Goal: Information Seeking & Learning: Find specific fact

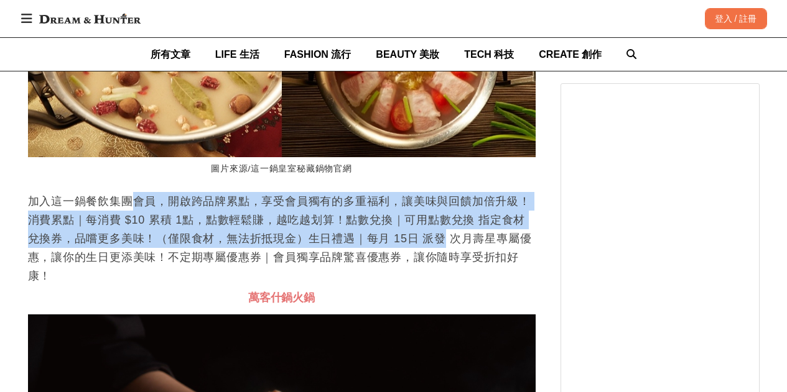
drag, startPoint x: 131, startPoint y: 246, endPoint x: 443, endPoint y: 277, distance: 313.1
click at [440, 279] on p "加入這一鍋餐飲集團會員，開啟跨品牌累點，享受會員獨有的多重福利，讓美味與回饋加倍升級！消費累點｜每消費 $10 累積 1點，點數輕鬆賺，越吃越划算！點數兌換｜…" at bounding box center [281, 238] width 507 height 93
click at [446, 275] on p "加入這一鍋餐飲集團會員，開啟跨品牌累點，享受會員獨有的多重福利，讓美味與回饋加倍升級！消費累點｜每消費 $10 累積 1點，點數輕鬆賺，越吃越划算！點數兌換｜…" at bounding box center [281, 238] width 507 height 93
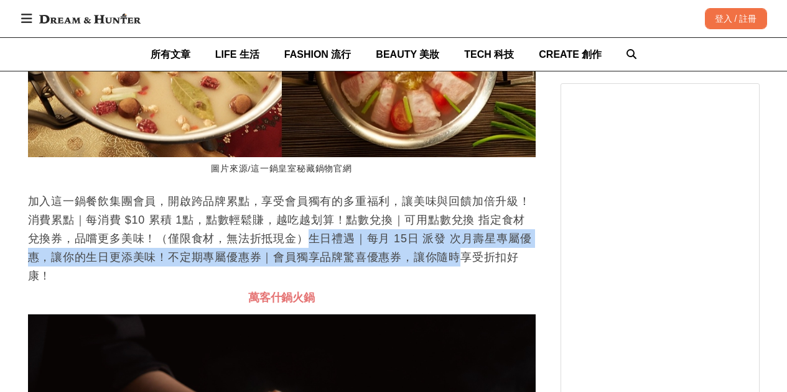
drag, startPoint x: 296, startPoint y: 288, endPoint x: 463, endPoint y: 297, distance: 167.5
click at [463, 285] on p "加入這一鍋餐飲集團會員，開啟跨品牌累點，享受會員獨有的多重福利，讓美味與回饋加倍升級！消費累點｜每消費 $10 累積 1點，點數輕鬆賺，越吃越划算！點數兌換｜…" at bounding box center [281, 238] width 507 height 93
click at [396, 285] on p "加入這一鍋餐飲集團會員，開啟跨品牌累點，享受會員獨有的多重福利，讓美味與回饋加倍升級！消費累點｜每消費 $10 累積 1點，點數輕鬆賺，越吃越划算！點數兌換｜…" at bounding box center [281, 238] width 507 height 93
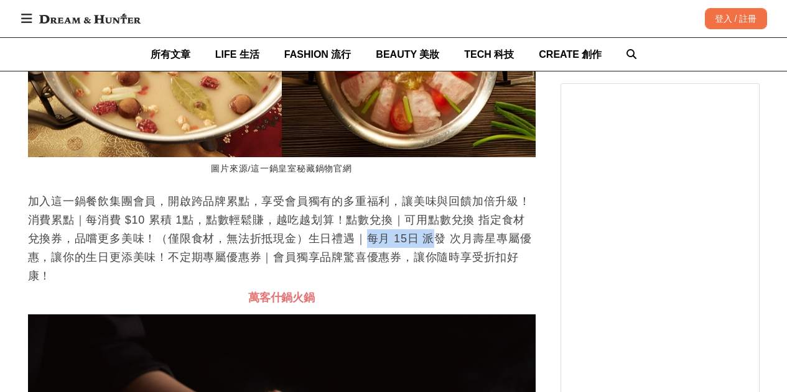
scroll to position [0, 507]
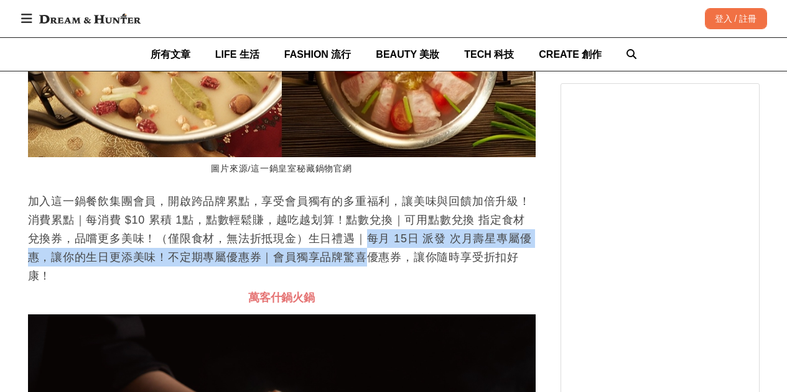
drag, startPoint x: 349, startPoint y: 283, endPoint x: 370, endPoint y: 304, distance: 29.9
click at [370, 285] on p "加入這一鍋餐飲集團會員，開啟跨品牌累點，享受會員獨有的多重福利，讓美味與回饋加倍升級！消費累點｜每消費 $10 累積 1點，點數輕鬆賺，越吃越划算！點數兌換｜…" at bounding box center [281, 238] width 507 height 93
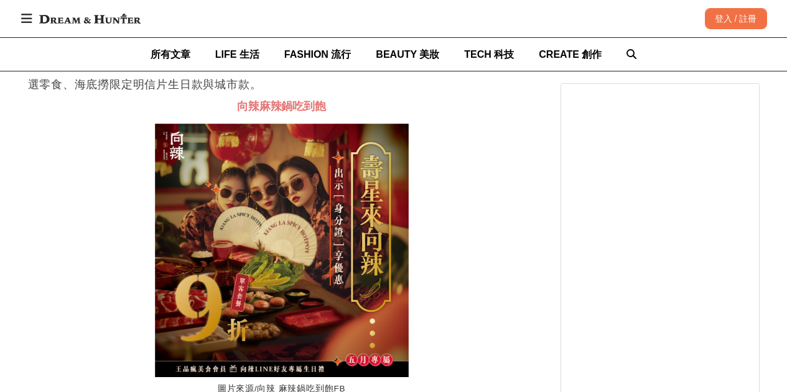
scroll to position [0, 0]
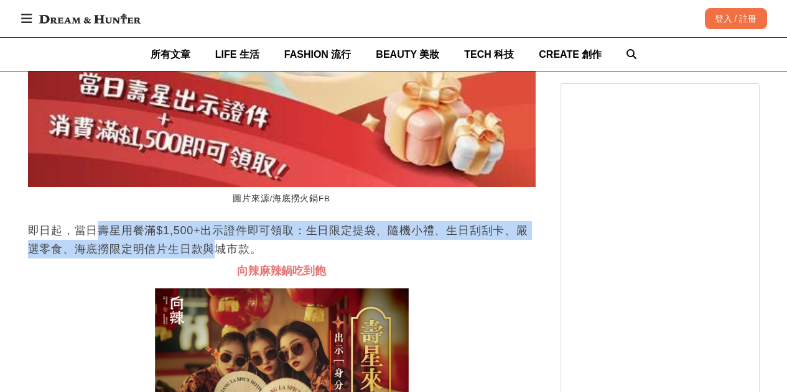
drag, startPoint x: 98, startPoint y: 275, endPoint x: 213, endPoint y: 294, distance: 117.3
click at [213, 259] on p "即日起，當日壽星用餐滿$1,500+出示證件即可領取：生日限定提袋、隨機小禮、生日刮刮卡、嚴選零食、海底撈限定明信片生日款與城市款。" at bounding box center [281, 239] width 507 height 37
click at [215, 259] on p "即日起，當日壽星用餐滿$1,500+出示證件即可領取：生日限定提袋、隨機小禮、生日刮刮卡、嚴選零食、海底撈限定明信片生日款與城市款。" at bounding box center [281, 239] width 507 height 37
drag, startPoint x: 201, startPoint y: 297, endPoint x: 139, endPoint y: 282, distance: 63.3
click at [140, 259] on p "即日起，當日壽星用餐滿$1,500+出示證件即可領取：生日限定提袋、隨機小禮、生日刮刮卡、嚴選零食、海底撈限定明信片生日款與城市款。" at bounding box center [281, 239] width 507 height 37
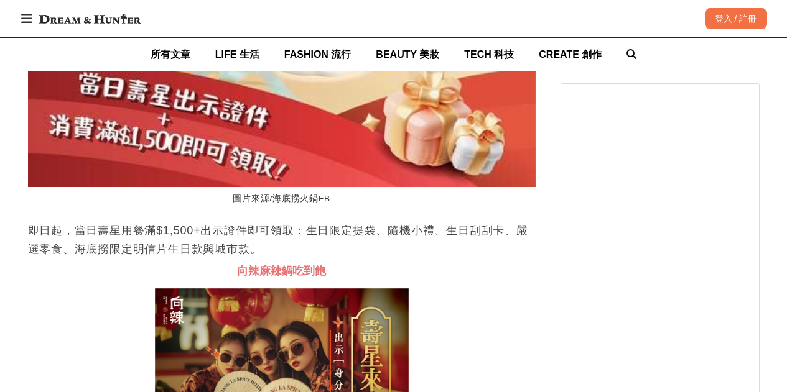
click at [137, 259] on p "即日起，當日壽星用餐滿$1,500+出示證件即可領取：生日限定提袋、隨機小禮、生日刮刮卡、嚴選零食、海底撈限定明信片生日款與城市款。" at bounding box center [281, 239] width 507 height 37
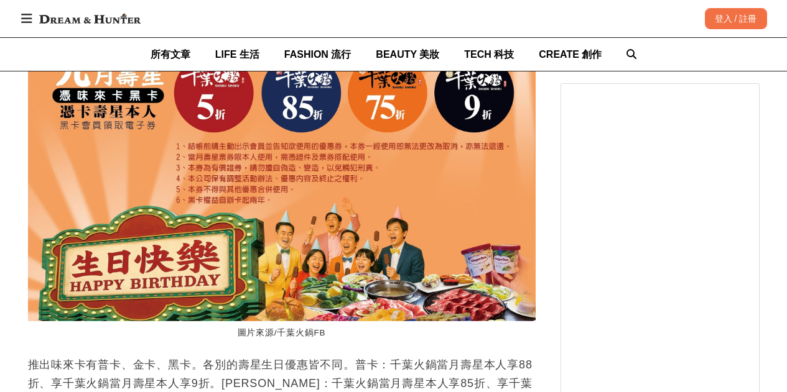
scroll to position [0, 2008]
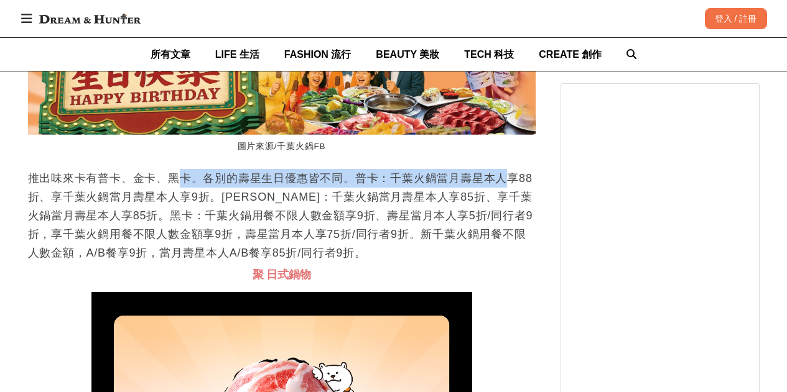
drag, startPoint x: 194, startPoint y: 228, endPoint x: 508, endPoint y: 228, distance: 314.0
click at [508, 228] on p "推出味來卡有普卡、金卡、黑卡。各別的壽星生日優惠皆不同。普卡：千葉火鍋當月壽星本人享88折、享千葉火鍋當月壽星本人享9折。[PERSON_NAME]：千葉火鍋…" at bounding box center [281, 215] width 507 height 93
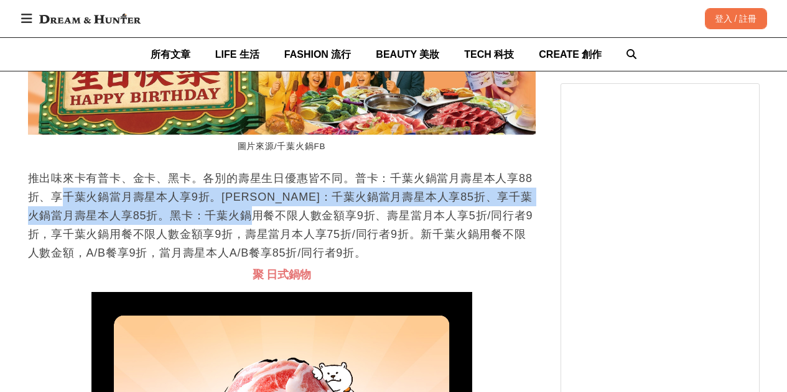
drag, startPoint x: 84, startPoint y: 246, endPoint x: 302, endPoint y: 261, distance: 218.1
click at [302, 261] on p "推出味來卡有普卡、金卡、黑卡。各別的壽星生日優惠皆不同。普卡：千葉火鍋當月壽星本人享88折、享千葉火鍋當月壽星本人享9折。[PERSON_NAME]：千葉火鍋…" at bounding box center [281, 215] width 507 height 93
click at [321, 247] on p "推出味來卡有普卡、金卡、黑卡。各別的壽星生日優惠皆不同。普卡：千葉火鍋當月壽星本人享88折、享千葉火鍋當月壽星本人享9折。[PERSON_NAME]：千葉火鍋…" at bounding box center [281, 215] width 507 height 93
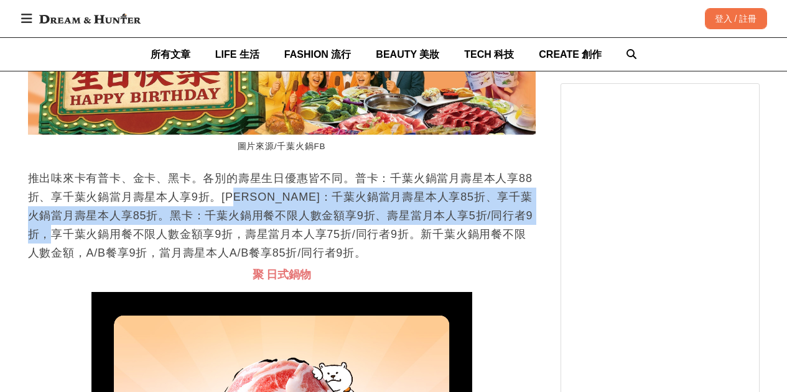
drag, startPoint x: 249, startPoint y: 254, endPoint x: 108, endPoint y: 286, distance: 144.2
click at [108, 262] on p "推出味來卡有普卡、金卡、黑卡。各別的壽星生日優惠皆不同。普卡：千葉火鍋當月壽星本人享88折、享千葉火鍋當月壽星本人享9折。[PERSON_NAME]：千葉火鍋…" at bounding box center [281, 215] width 507 height 93
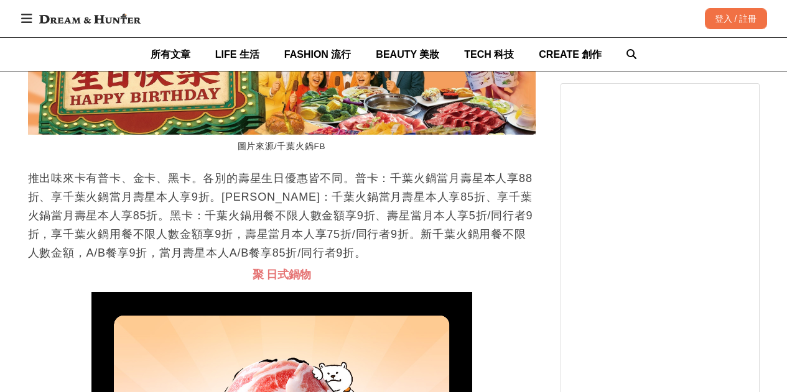
click at [143, 262] on p "推出味來卡有普卡、金卡、黑卡。各別的壽星生日優惠皆不同。普卡：千葉火鍋當月壽星本人享88折、享千葉火鍋當月壽星本人享9折。[PERSON_NAME]：千葉火鍋…" at bounding box center [281, 215] width 507 height 93
click at [180, 262] on p "推出味來卡有普卡、金卡、黑卡。各別的壽星生日優惠皆不同。普卡：千葉火鍋當月壽星本人享88折、享千葉火鍋當月壽星本人享9折。[PERSON_NAME]：千葉火鍋…" at bounding box center [281, 215] width 507 height 93
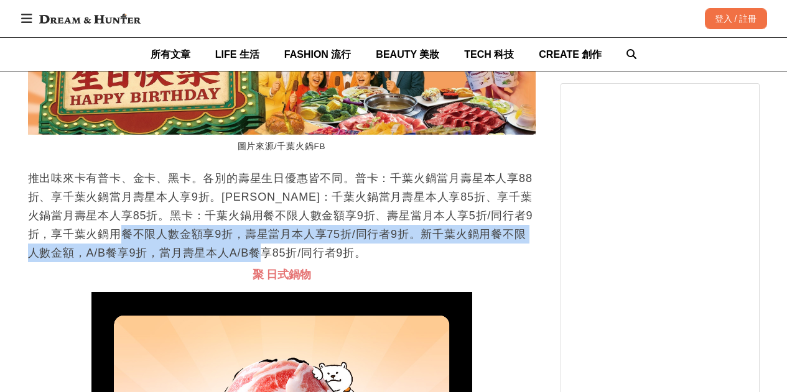
drag, startPoint x: 171, startPoint y: 284, endPoint x: 414, endPoint y: 294, distance: 242.7
click at [414, 262] on p "推出味來卡有普卡、金卡、黑卡。各別的壽星生日優惠皆不同。普卡：千葉火鍋當月壽星本人享88折、享千葉火鍋當月壽星本人享9折。[PERSON_NAME]：千葉火鍋…" at bounding box center [281, 215] width 507 height 93
click at [244, 262] on p "推出味來卡有普卡、金卡、黑卡。各別的壽星生日優惠皆不同。普卡：千葉火鍋當月壽星本人享88折、享千葉火鍋當月壽星本人享9折。[PERSON_NAME]：千葉火鍋…" at bounding box center [281, 215] width 507 height 93
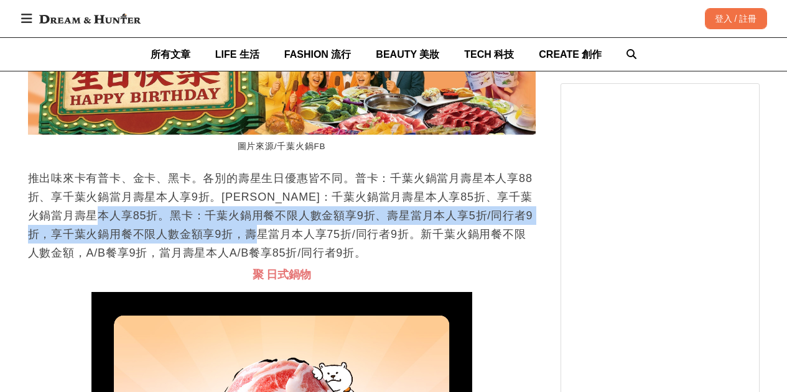
scroll to position [0, 507]
drag, startPoint x: 148, startPoint y: 264, endPoint x: 346, endPoint y: 283, distance: 198.7
click at [341, 262] on p "推出味來卡有普卡、金卡、黑卡。各別的壽星生日優惠皆不同。普卡：千葉火鍋當月壽星本人享88折、享千葉火鍋當月壽星本人享9折。[PERSON_NAME]：千葉火鍋…" at bounding box center [281, 215] width 507 height 93
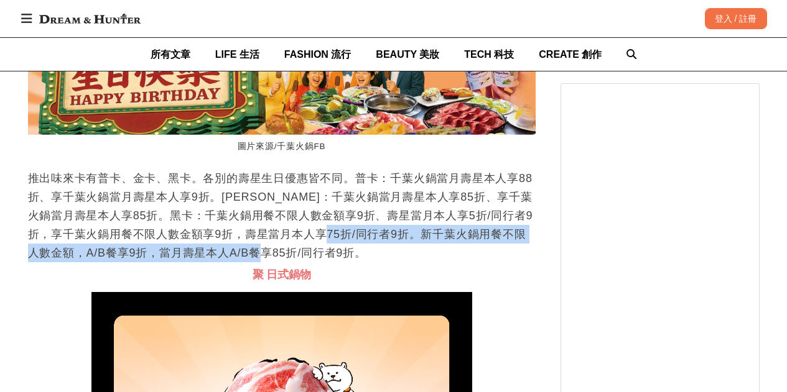
drag, startPoint x: 369, startPoint y: 281, endPoint x: 400, endPoint y: 302, distance: 37.3
click at [400, 262] on p "推出味來卡有普卡、金卡、黑卡。各別的壽星生日優惠皆不同。普卡：千葉火鍋當月壽星本人享88折、享千葉火鍋當月壽星本人享9折。[PERSON_NAME]：千葉火鍋…" at bounding box center [281, 215] width 507 height 93
click at [380, 262] on p "推出味來卡有普卡、金卡、黑卡。各別的壽星生日優惠皆不同。普卡：千葉火鍋當月壽星本人享88折、享千葉火鍋當月壽星本人享9折。[PERSON_NAME]：千葉火鍋…" at bounding box center [281, 215] width 507 height 93
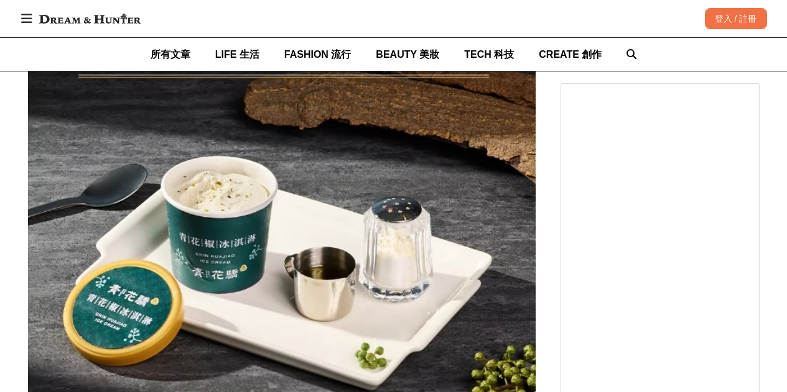
scroll to position [9265, 0]
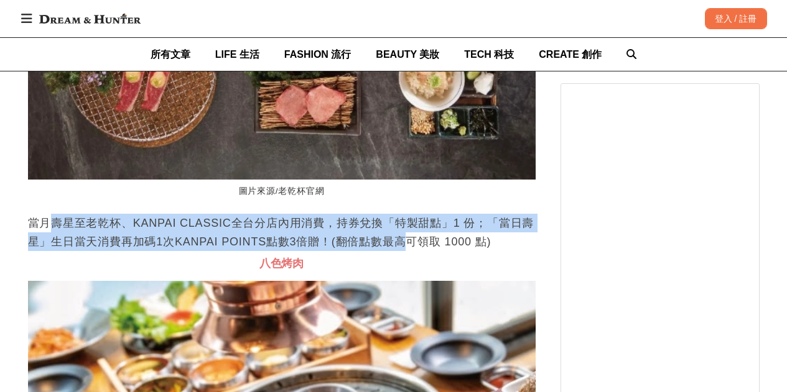
drag, startPoint x: 55, startPoint y: 275, endPoint x: 414, endPoint y: 286, distance: 359.0
click at [399, 251] on p "當月壽星至老乾杯、KANPAI CLASSIC全台分店內用消費，持券兌換「特製甜點」1 份；「當日壽星」生日當天消費再加碼1次KANPAI POINTS點數3…" at bounding box center [281, 232] width 507 height 37
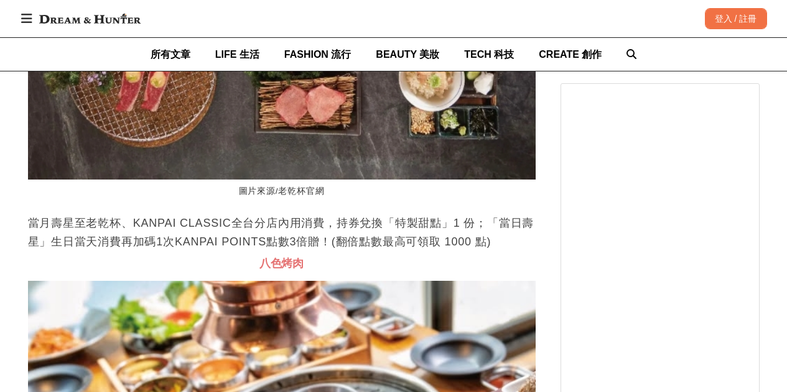
click at [414, 251] on p "當月壽星至老乾杯、KANPAI CLASSIC全台分店內用消費，持券兌換「特製甜點」1 份；「當日壽星」生日當天消費再加碼1次KANPAI POINTS點數3…" at bounding box center [281, 232] width 507 height 37
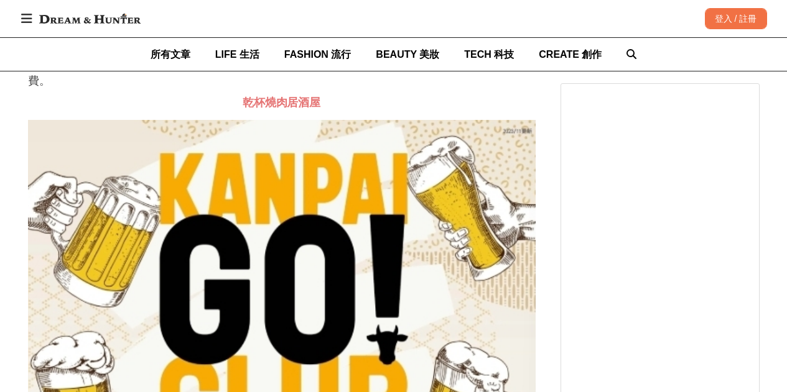
drag, startPoint x: 197, startPoint y: 99, endPoint x: 388, endPoint y: 114, distance: 191.5
click at [380, 90] on p "內用方案：當月壽星獨享單客套餐(單人/雙人)88折優惠。外帶方案：單筆消費金額滿$2,000享88折優惠。每桌/每次限兌換乙張，單筆消費限使用乙張，原價10%…" at bounding box center [281, 62] width 507 height 56
click at [388, 90] on p "內用方案：當月壽星獨享單客套餐(單人/雙人)88折優惠。外帶方案：單筆消費金額滿$2,000享88折優惠。每桌/每次限兌換乙張，單筆消費限使用乙張，原價10%…" at bounding box center [281, 62] width 507 height 56
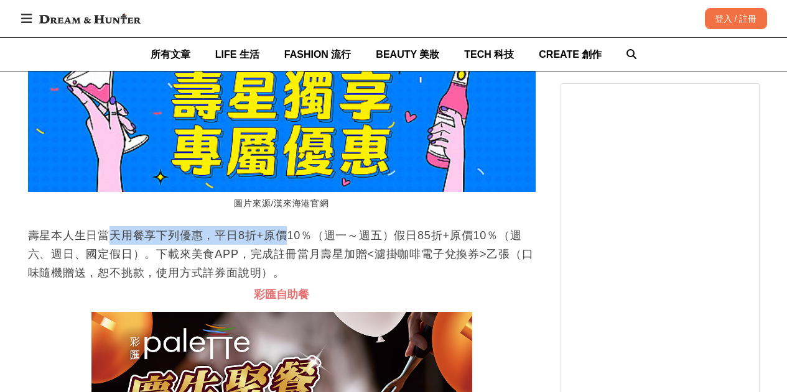
drag, startPoint x: 142, startPoint y: 288, endPoint x: 295, endPoint y: 287, distance: 153.0
click at [284, 282] on p "壽星本人生日當天用餐享下列優惠，平日8折+原價10％（週一～週五）假日85折+原價10％（週六、週日、國定假日）。下載來美食APP，完成註冊當月壽星加贈<濾掛…" at bounding box center [281, 254] width 507 height 56
click at [295, 282] on p "壽星本人生日當天用餐享下列優惠，平日8折+原價10％（週一～週五）假日85折+原價10％（週六、週日、國定假日）。下載來美食APP，完成註冊當月壽星加贈<濾掛…" at bounding box center [281, 254] width 507 height 56
drag, startPoint x: 300, startPoint y: 286, endPoint x: 234, endPoint y: 287, distance: 66.5
click at [234, 282] on p "壽星本人生日當天用餐享下列優惠，平日8折+原價10％（週一～週五）假日85折+原價10％（週六、週日、國定假日）。下載來美食APP，完成註冊當月壽星加贈<濾掛…" at bounding box center [281, 254] width 507 height 56
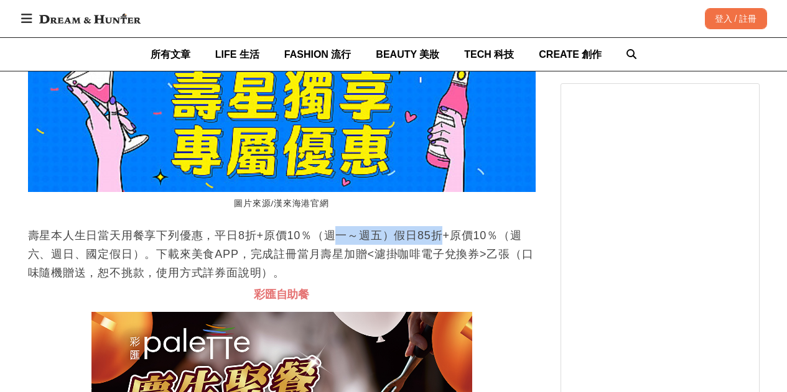
drag, startPoint x: 346, startPoint y: 283, endPoint x: 439, endPoint y: 285, distance: 92.7
click at [439, 282] on p "壽星本人生日當天用餐享下列優惠，平日8折+原價10％（週一～週五）假日85折+原價10％（週六、週日、國定假日）。下載來美食APP，完成註冊當月壽星加贈<濾掛…" at bounding box center [281, 254] width 507 height 56
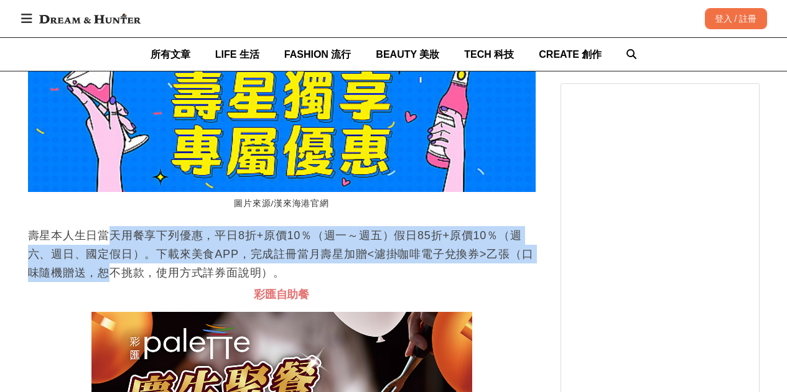
drag, startPoint x: 106, startPoint y: 283, endPoint x: 111, endPoint y: 317, distance: 34.0
click at [111, 282] on p "壽星本人生日當天用餐享下列優惠，平日8折+原價10％（週一～週五）假日85折+原價10％（週六、週日、國定假日）。下載來美食APP，完成註冊當月壽星加贈<濾掛…" at bounding box center [281, 254] width 507 height 56
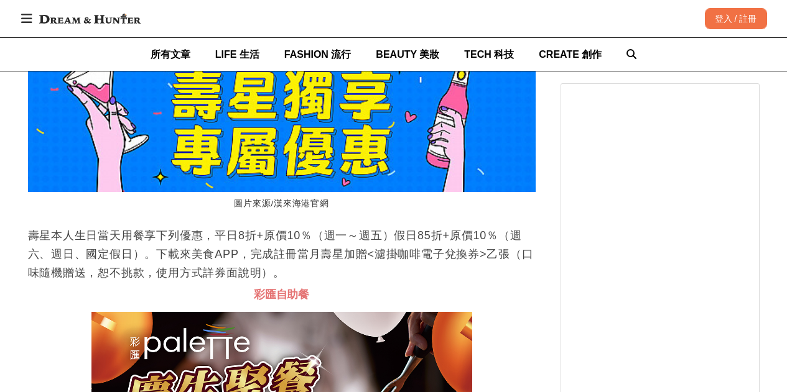
drag, startPoint x: 73, startPoint y: 276, endPoint x: 107, endPoint y: 278, distance: 33.6
click at [75, 276] on p "壽星本人生日當天用餐享下列優惠，平日8折+原價10％（週一～週五）假日85折+原價10％（週六、週日、國定假日）。下載來美食APP，完成註冊當月壽星加贈<濾掛…" at bounding box center [281, 254] width 507 height 56
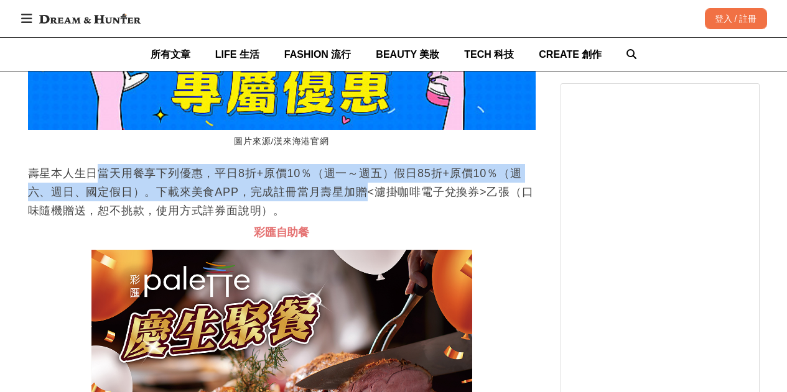
drag, startPoint x: 100, startPoint y: 216, endPoint x: 359, endPoint y: 241, distance: 260.6
click at [359, 220] on p "壽星本人生日當天用餐享下列優惠，平日8折+原價10％（週一～週五）假日85折+原價10％（週六、週日、國定假日）。下載來美食APP，完成註冊當月壽星加贈<濾掛…" at bounding box center [281, 192] width 507 height 56
click at [122, 220] on p "壽星本人生日當天用餐享下列優惠，平日8折+原價10％（週一～週五）假日85折+原價10％（週六、週日、國定假日）。下載來美食APP，完成註冊當月壽星加贈<濾掛…" at bounding box center [281, 192] width 507 height 56
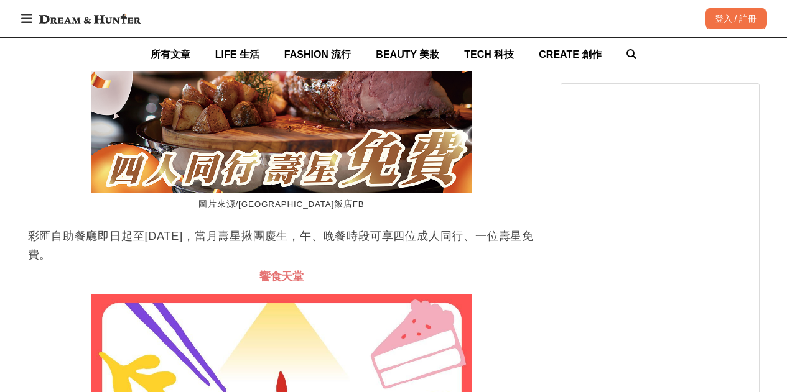
drag, startPoint x: 75, startPoint y: 294, endPoint x: 108, endPoint y: 298, distance: 33.2
click at [106, 264] on p "彩匯自助餐廳即日起至[DATE]，當月壽星揪團慶生，午、晚餐時段可享四位成人同行、一位壽星免費。" at bounding box center [281, 245] width 507 height 37
click at [112, 264] on p "彩匯自助餐廳即日起至[DATE]，當月壽星揪團慶生，午、晚餐時段可享四位成人同行、一位壽星免費。" at bounding box center [281, 245] width 507 height 37
drag, startPoint x: 48, startPoint y: 278, endPoint x: 114, endPoint y: 285, distance: 67.0
click at [114, 264] on p "彩匯自助餐廳即日起至[DATE]，當月壽星揪團慶生，午、晚餐時段可享四位成人同行、一位壽星免費。" at bounding box center [281, 245] width 507 height 37
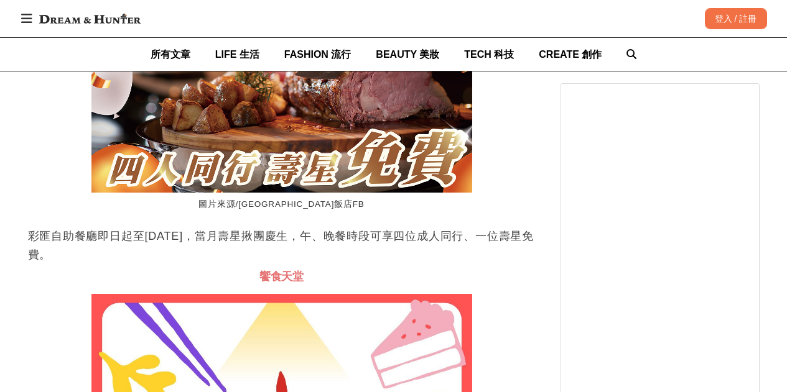
click at [116, 264] on p "彩匯自助餐廳即日起至[DATE]，當月壽星揪團慶生，午、晚餐時段可享四位成人同行、一位壽星免費。" at bounding box center [281, 245] width 507 height 37
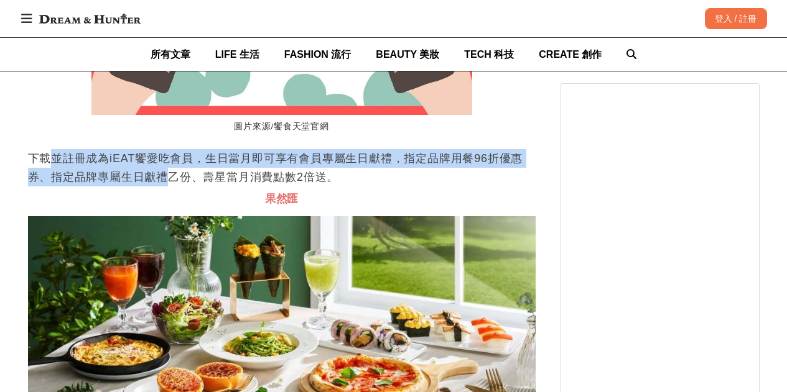
drag, startPoint x: 54, startPoint y: 194, endPoint x: 200, endPoint y: 226, distance: 149.7
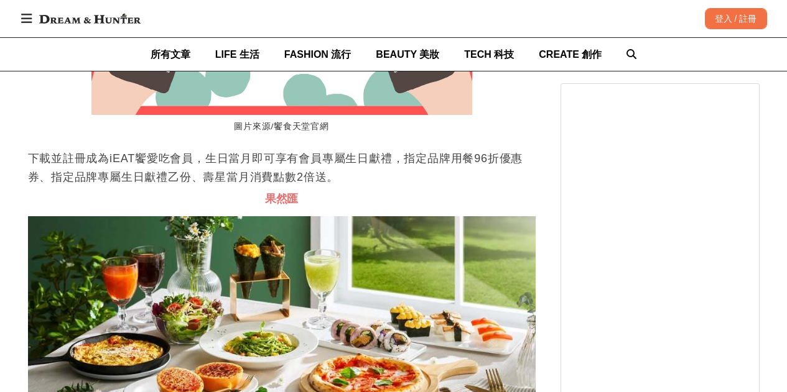
click at [231, 187] on p "下載並註冊成為iEAT饗愛吃會員，生日當月即可享有會員專屬生日獻禮，指定品牌用餐96折優惠券、指定品牌專屬生日獻禮乙份、壽星當月消費點數2倍送。" at bounding box center [281, 167] width 507 height 37
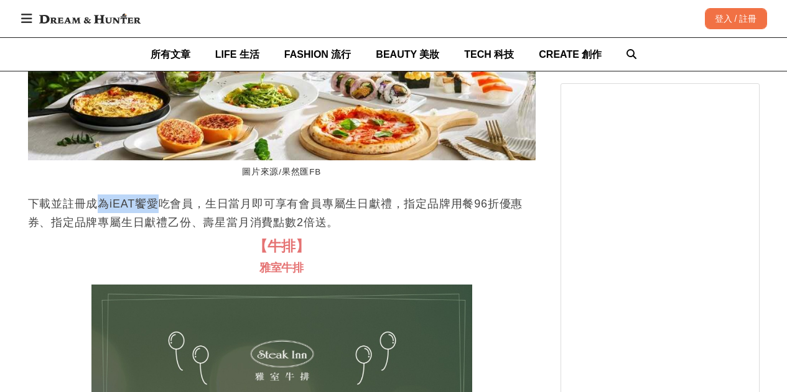
drag, startPoint x: 96, startPoint y: 251, endPoint x: 208, endPoint y: 258, distance: 112.2
click at [180, 232] on p "下載並註冊成為iEAT饗愛吃會員，生日當月即可享有會員專屬生日獻禮，指定品牌用餐96折優惠券、指定品牌專屬生日獻禮乙份、壽星當月消費點數2倍送。" at bounding box center [281, 213] width 507 height 37
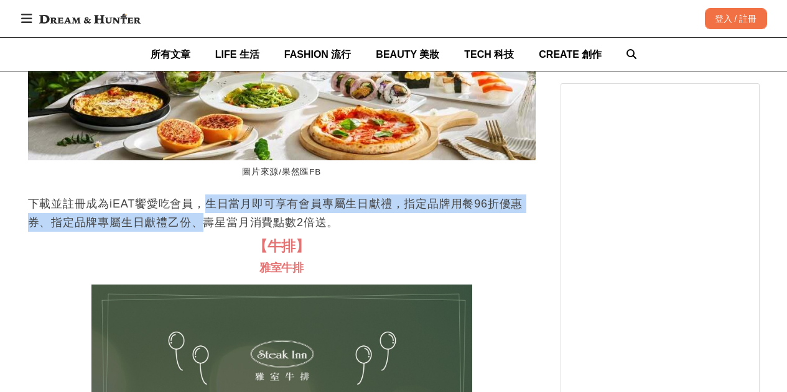
click at [208, 232] on p "下載並註冊成為iEAT饗愛吃會員，生日當月即可享有會員專屬生日獻禮，指定品牌用餐96折優惠券、指定品牌專屬生日獻禮乙份、壽星當月消費點數2倍送。" at bounding box center [281, 213] width 507 height 37
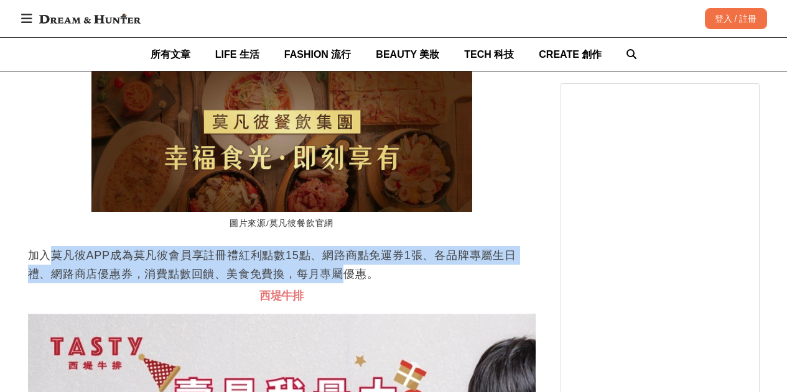
drag, startPoint x: 72, startPoint y: 303, endPoint x: 349, endPoint y: 315, distance: 277.6
click at [348, 284] on p "加入莫凡彼APP成為莫凡彼會員享註冊禮紅利點數15點、網路商點免運券1張、各品牌專屬生日禮、網路商店優惠券，消費點數回饋、美食免費換，每月專屬優惠。" at bounding box center [281, 264] width 507 height 37
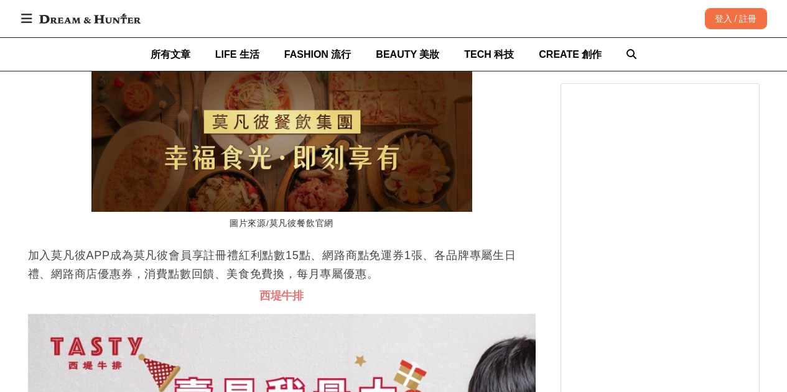
click at [349, 284] on p "加入莫凡彼APP成為莫凡彼會員享註冊禮紅利點數15點、網路商點免運券1張、各品牌專屬生日禮、網路商店優惠券，消費點數回饋、美食免費換，每月專屬優惠。" at bounding box center [281, 264] width 507 height 37
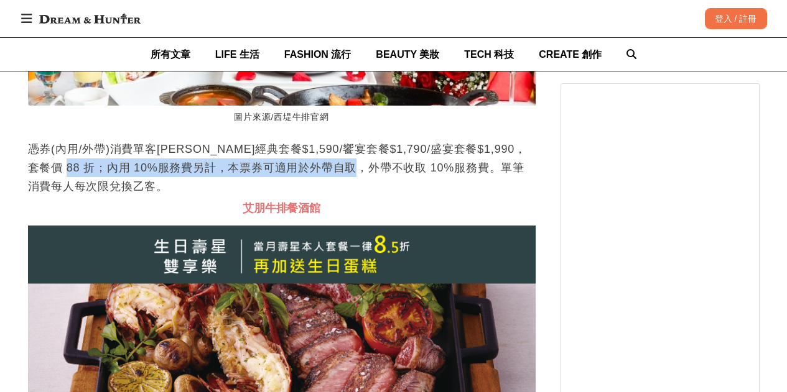
drag, startPoint x: 74, startPoint y: 208, endPoint x: 400, endPoint y: 221, distance: 326.1
click at [397, 196] on p "憑券(內用/外帶)消費單客[PERSON_NAME]經典套餐$1,590/饗宴套餐$1,790/盛宴套餐$1,990，套餐價 88 折；內用 10%服務費另計…" at bounding box center [281, 168] width 507 height 56
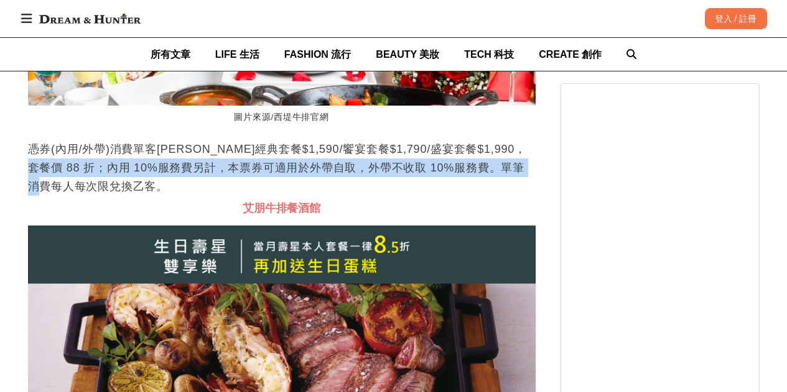
drag, startPoint x: 48, startPoint y: 213, endPoint x: 357, endPoint y: 239, distance: 310.1
click at [327, 196] on p "憑券(內用/外帶)消費單客[PERSON_NAME]經典套餐$1,590/饗宴套餐$1,790/盛宴套餐$1,990，套餐價 88 折；內用 10%服務費另計…" at bounding box center [281, 168] width 507 height 56
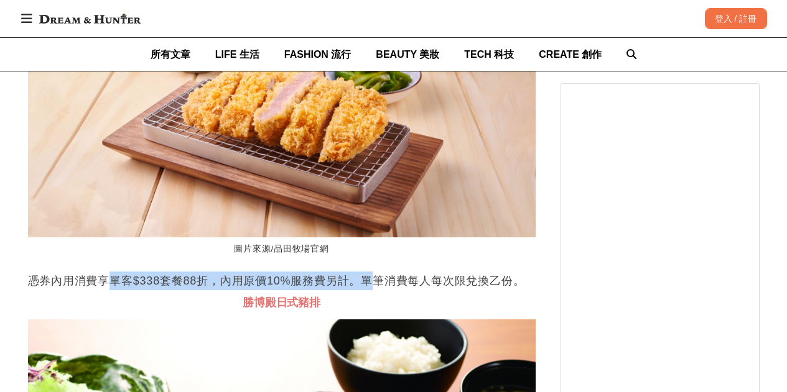
drag, startPoint x: 111, startPoint y: 322, endPoint x: 390, endPoint y: 325, distance: 279.2
click at [385, 290] on p "憑券內用消費享單客$338套餐88折，內用原價10%服務費另計。單筆消費每人每次限兌換乙份。" at bounding box center [281, 281] width 507 height 19
click at [390, 290] on p "憑券內用消費享單客$338套餐88折，內用原價10%服務費另計。單筆消費每人每次限兌換乙份。" at bounding box center [281, 281] width 507 height 19
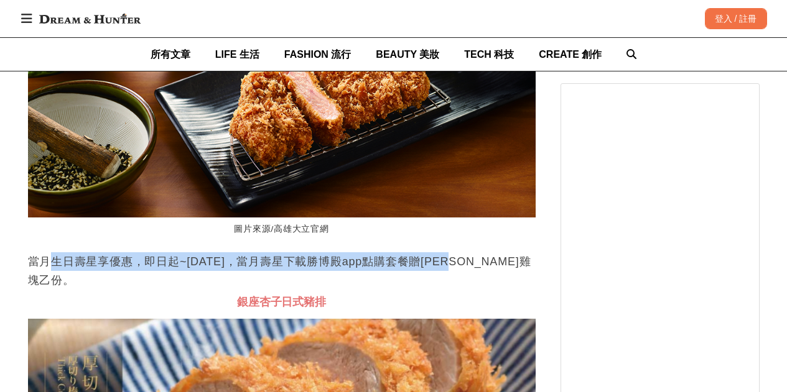
drag, startPoint x: 53, startPoint y: 310, endPoint x: 450, endPoint y: 310, distance: 396.1
click at [450, 290] on p "當月生日壽星享優惠，即日起~[DATE]，當月壽星下載勝博殿app點購套餐贈[PERSON_NAME]雞塊乙份。" at bounding box center [281, 270] width 507 height 37
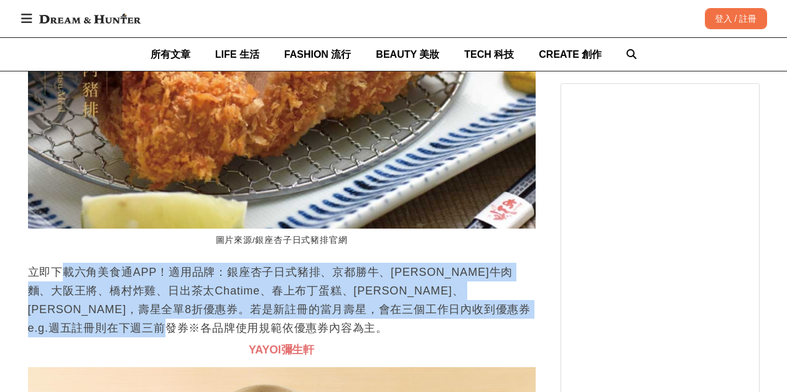
drag, startPoint x: 59, startPoint y: 307, endPoint x: 157, endPoint y: 354, distance: 109.3
click at [157, 338] on p "立即下載六角美食通APP！適用品牌：銀座杏子日式豬排、京都勝牛、[PERSON_NAME]牛肉麵、大阪王將、橋村炸雞、日出茶太Chatime、春上布丁蛋糕、[…" at bounding box center [281, 300] width 507 height 75
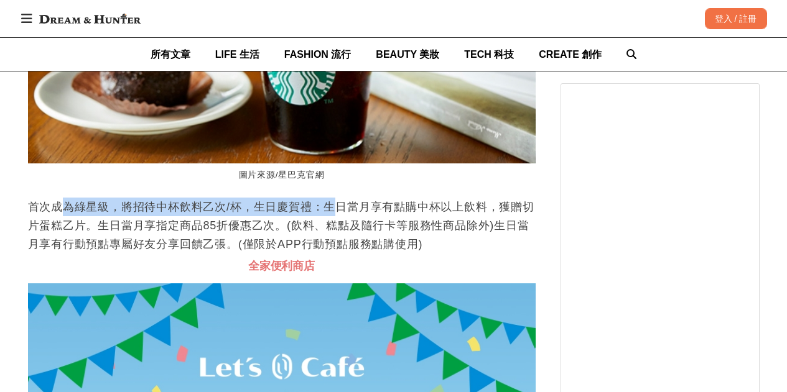
drag, startPoint x: 67, startPoint y: 234, endPoint x: 333, endPoint y: 235, distance: 266.8
click at [333, 235] on p "首次成為綠星級，將招待中杯飲料乙次/杯，生日慶賀禮：生日當月享有點購中杯以上飲料，獲贈切片蛋糕乙片。生日當月享指定商品85折優惠乙次。(飲料、糕點及隨行卡等服…" at bounding box center [281, 226] width 507 height 56
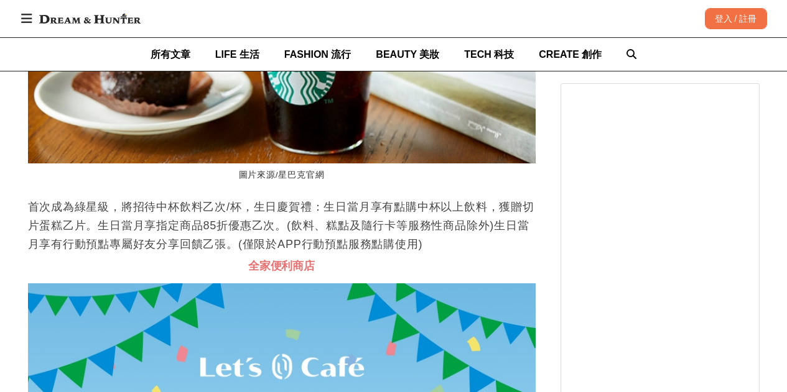
click at [216, 251] on p "首次成為綠星級，將招待中杯飲料乙次/杯，生日慶賀禮：生日當月享有點購中杯以上飲料，獲贈切片蛋糕乙片。生日當月享指定商品85折優惠乙次。(飲料、糕點及隨行卡等服…" at bounding box center [281, 226] width 507 height 56
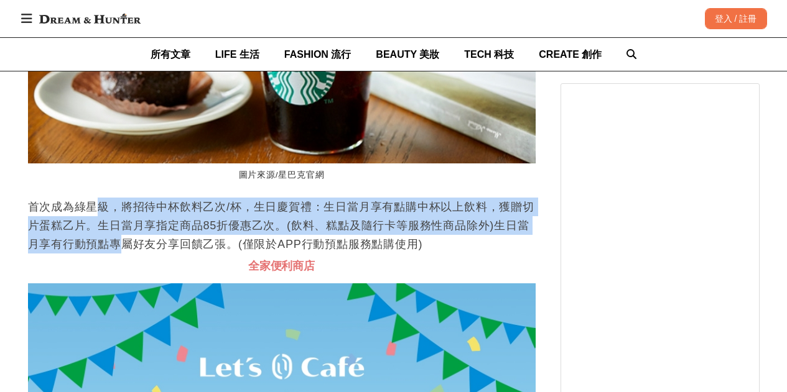
drag, startPoint x: 96, startPoint y: 244, endPoint x: 131, endPoint y: 267, distance: 42.1
click at [131, 254] on p "首次成為綠星級，將招待中杯飲料乙次/杯，生日慶賀禮：生日當月享有點購中杯以上飲料，獲贈切片蛋糕乙片。生日當月享指定商品85折優惠乙次。(飲料、糕點及隨行卡等服…" at bounding box center [281, 226] width 507 height 56
